Goal: Information Seeking & Learning: Learn about a topic

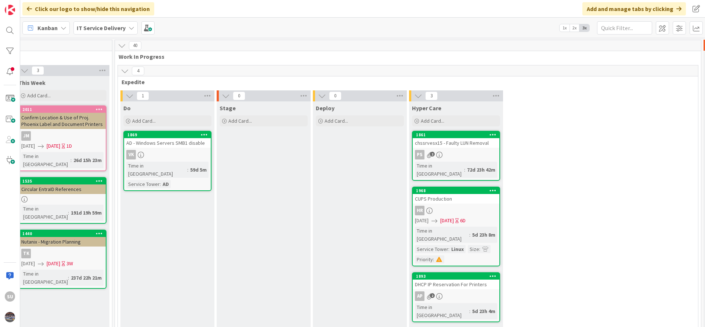
scroll to position [0, 402]
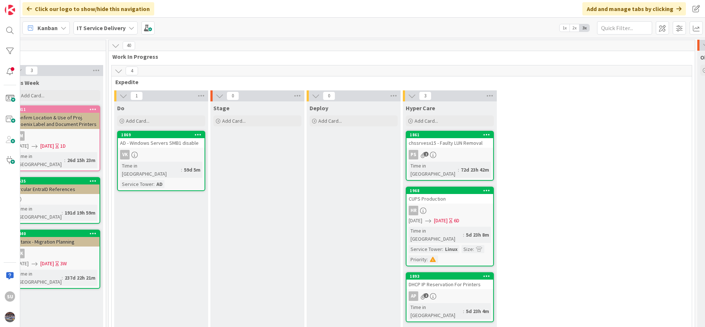
click at [466, 159] on link "1861 chssrvesx15 - Faulty LUN Removal PS 2 Time in Column : 72d 23h 42m" at bounding box center [450, 156] width 88 height 50
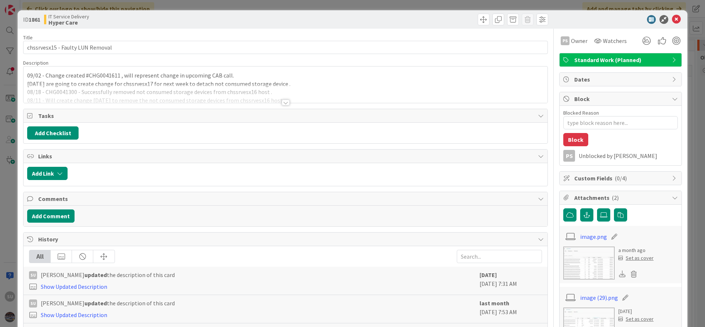
click at [283, 102] on div at bounding box center [286, 103] width 8 height 6
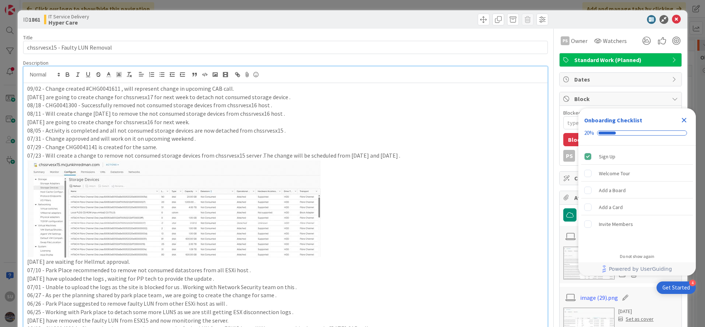
type textarea "x"
click at [109, 87] on p "09/02 - Change created #CHG0041611 , will represent change in upcoming CAB call." at bounding box center [285, 89] width 517 height 8
copy p "CHG0041611"
click at [25, 88] on div "09/02 - Change created #CHG0041611 , will represent change in upcoming CAB call…" at bounding box center [286, 241] width 524 height 316
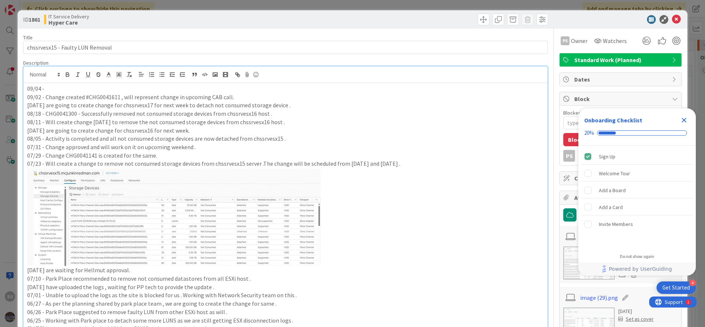
click at [95, 94] on p "09/02 - Change created #CHG0041611 , will represent change in upcoming CAB call." at bounding box center [285, 97] width 517 height 8
copy p "CHG0041611"
click at [60, 90] on p "09/04 -" at bounding box center [285, 89] width 517 height 8
click at [335, 89] on p "09/04 - CHG0041611 is approved and will detach not consumed storage devices fro…" at bounding box center [285, 89] width 517 height 8
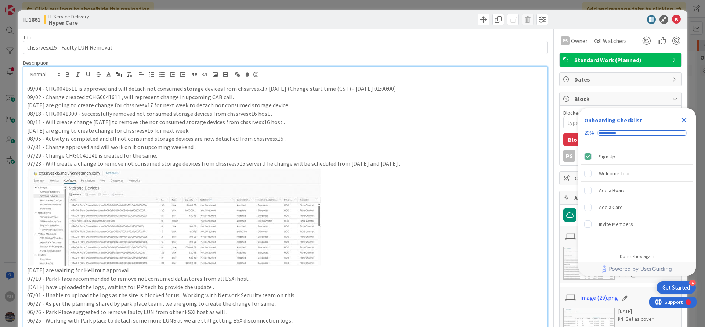
click at [350, 85] on p "09/04 - CHG0041611 is approved and will detach not consumed storage devices fro…" at bounding box center [285, 89] width 517 height 8
click at [367, 132] on p "08/06 - We are going to create change for chssrvesx16 for next week." at bounding box center [285, 130] width 517 height 8
click at [352, 131] on p "08/06 - We are going to create change for chssrvesx16 for next week." at bounding box center [285, 130] width 517 height 8
click at [672, 20] on icon at bounding box center [676, 19] width 9 height 9
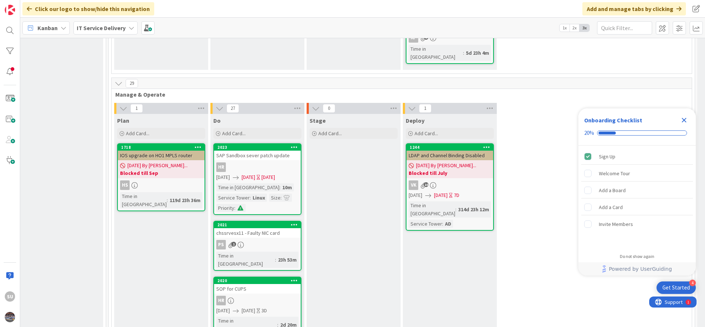
scroll to position [276, 402]
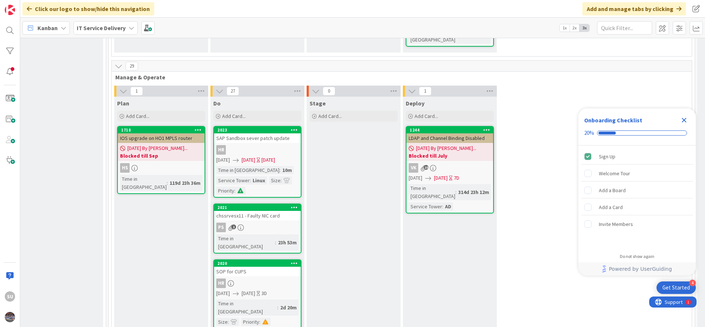
click at [281, 223] on div "PS 1" at bounding box center [257, 228] width 87 height 10
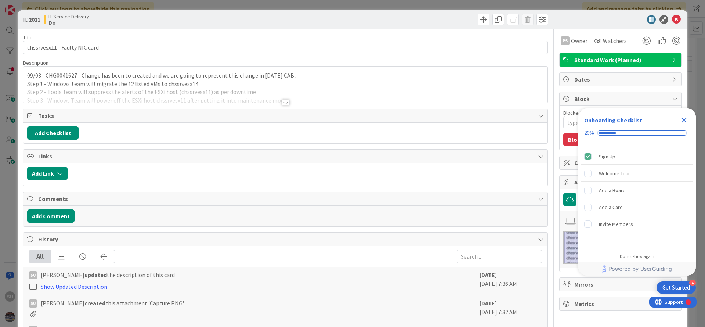
click at [282, 102] on div at bounding box center [286, 103] width 8 height 6
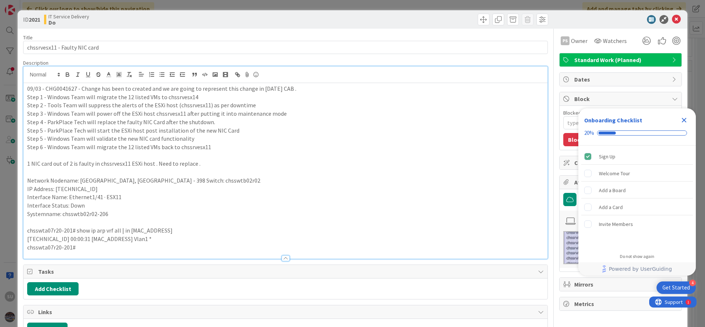
click at [25, 91] on div "09/03 - CHG0041627 - Change has been to created and we are going to represent t…" at bounding box center [286, 171] width 524 height 176
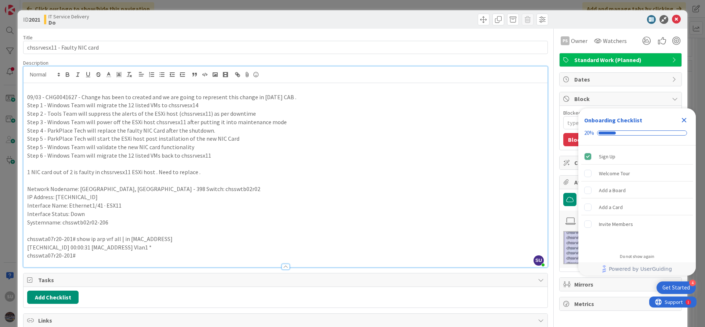
type textarea "x"
click at [62, 98] on p "09/03 - CHG0041627 - Change has been to created and we are going to represent t…" at bounding box center [285, 97] width 517 height 8
copy p "CHG0041627"
click at [148, 89] on p "09/04 - Change is approved , Change Start time -" at bounding box center [285, 89] width 517 height 8
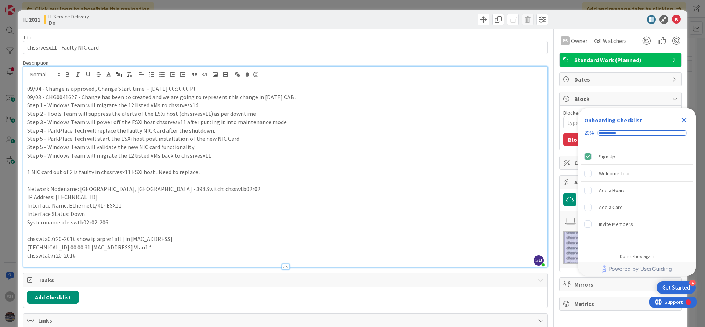
click at [99, 89] on p "09/04 - Change is approved , Change Start time - 2025-09-06 00:30:00 Pl" at bounding box center [285, 89] width 517 height 8
click at [97, 87] on p "09/04 - Change is approved , Change Start time - 2025-09-06 00:30:00 Pl" at bounding box center [285, 89] width 517 height 8
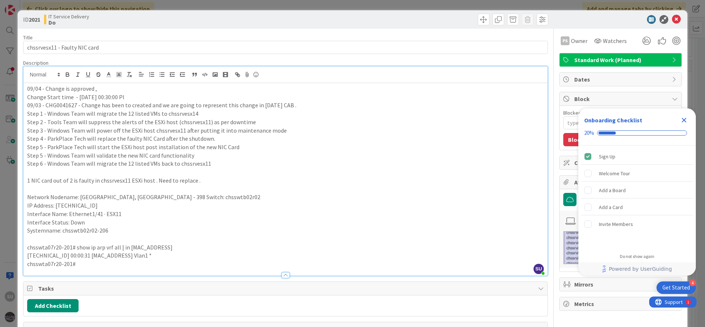
click at [107, 88] on p "09/04 - Change is approved ," at bounding box center [285, 89] width 517 height 8
click at [134, 98] on p "Change Start time - 2025-09-06 00:30:00 Pl" at bounding box center [285, 97] width 517 height 8
drag, startPoint x: 45, startPoint y: 96, endPoint x: 25, endPoint y: 97, distance: 19.5
click at [25, 97] on div "09/04 - Change is approved and will perform this activity in next week. Change …" at bounding box center [286, 179] width 524 height 193
click at [130, 98] on p "Planned Start time - 2025-09-06 00:30:00" at bounding box center [285, 97] width 517 height 8
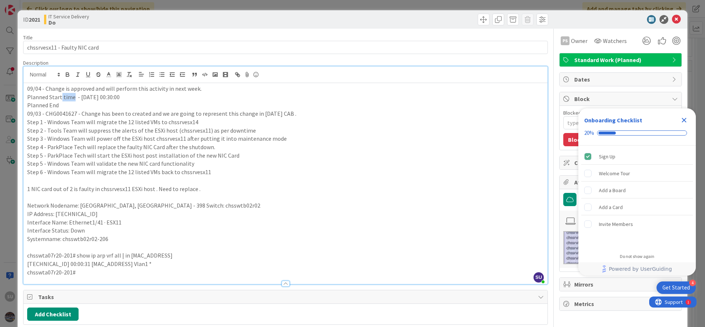
drag, startPoint x: 72, startPoint y: 96, endPoint x: 60, endPoint y: 99, distance: 12.4
click at [60, 99] on p "Planned Start time - 2025-09-06 00:30:00" at bounding box center [285, 97] width 517 height 8
click at [63, 96] on p "Planned Start date - 2025-09-06 00:30:00" at bounding box center [285, 97] width 517 height 8
drag, startPoint x: 75, startPoint y: 98, endPoint x: 62, endPoint y: 98, distance: 13.6
click at [62, 98] on p "Planned Start Date - 2025-09-06 00:30:00" at bounding box center [285, 97] width 517 height 8
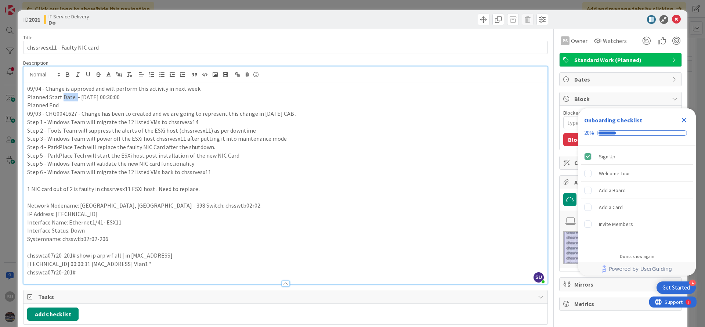
copy p "Date"
click at [68, 104] on p "Planned End" at bounding box center [285, 105] width 517 height 8
click at [672, 20] on icon at bounding box center [676, 19] width 9 height 9
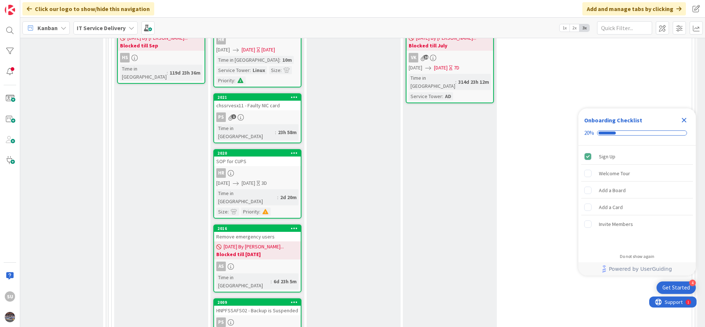
scroll to position [441, 402]
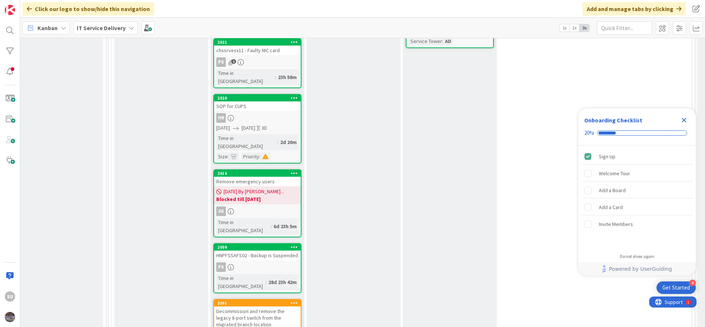
click at [279, 251] on div "HNPFSSAFS02 - Backup is Suspended" at bounding box center [257, 256] width 87 height 10
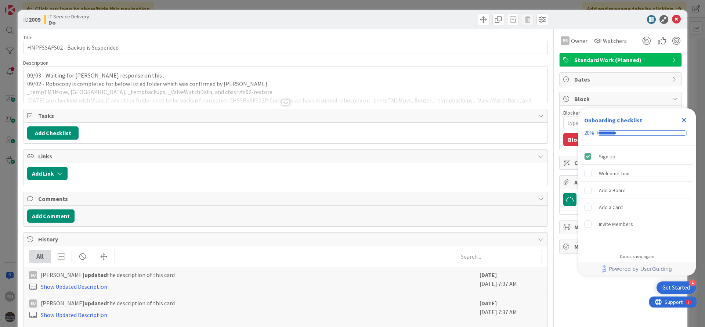
type textarea "x"
click at [282, 103] on div at bounding box center [286, 103] width 8 height 6
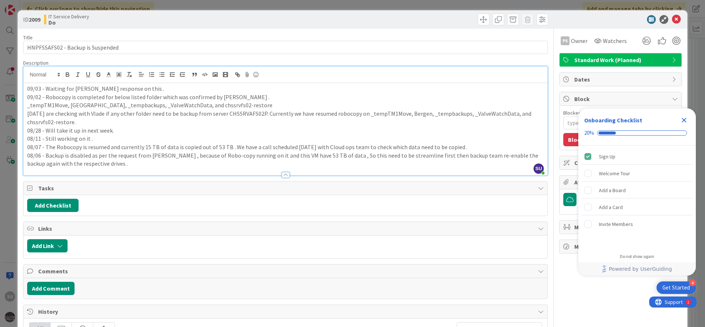
click at [24, 88] on div "09/03 - Waiting for Vlade response on this . 09/02 - Robocopy is completed for …" at bounding box center [286, 129] width 524 height 92
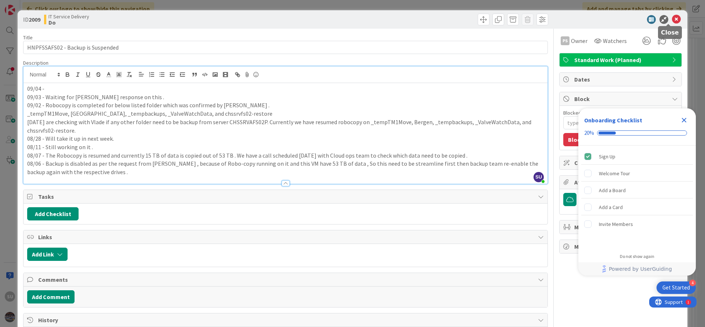
click at [672, 19] on icon at bounding box center [676, 19] width 9 height 9
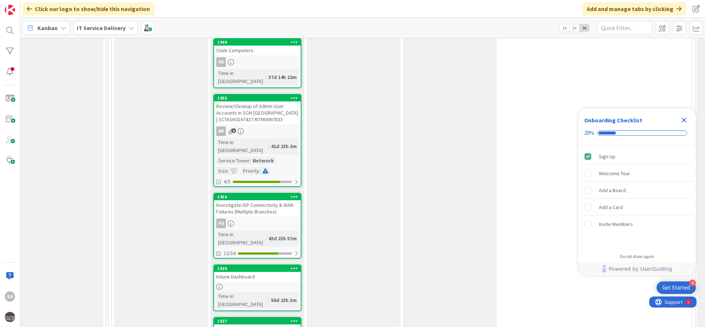
scroll to position [1157, 402]
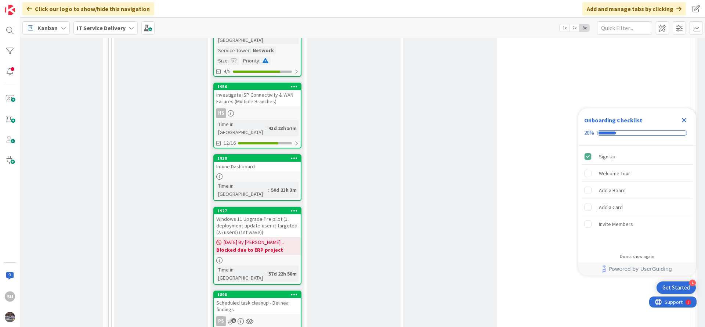
click at [270, 316] on div "PS 6" at bounding box center [257, 321] width 87 height 10
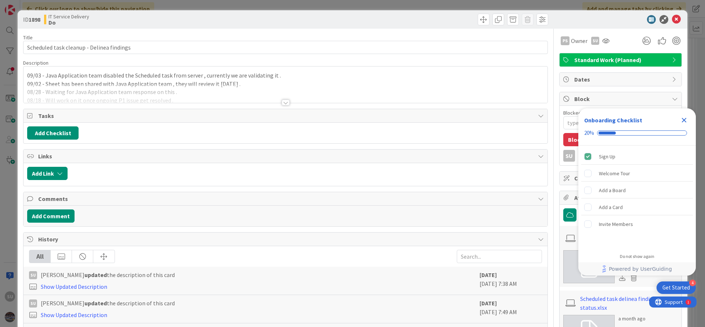
type textarea "x"
click at [282, 100] on div at bounding box center [286, 103] width 8 height 6
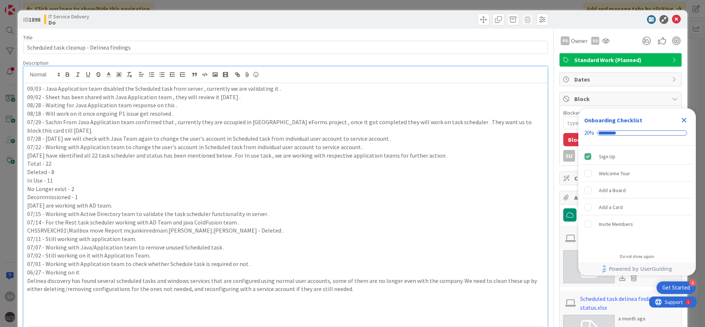
click at [26, 87] on div "09/03 - Java Application team disabled the Scheduled task from server , current…" at bounding box center [286, 308] width 524 height 451
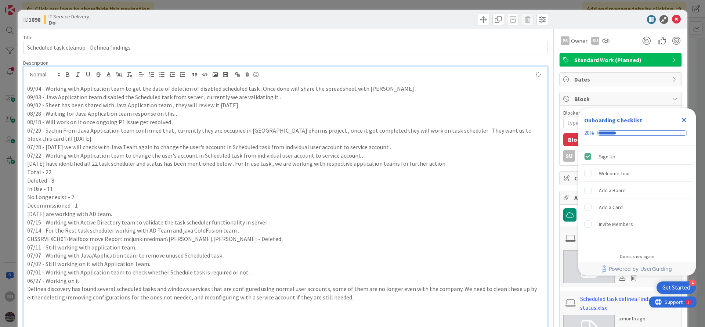
type textarea "x"
click at [672, 21] on icon at bounding box center [676, 19] width 9 height 9
